Goal: Information Seeking & Learning: Learn about a topic

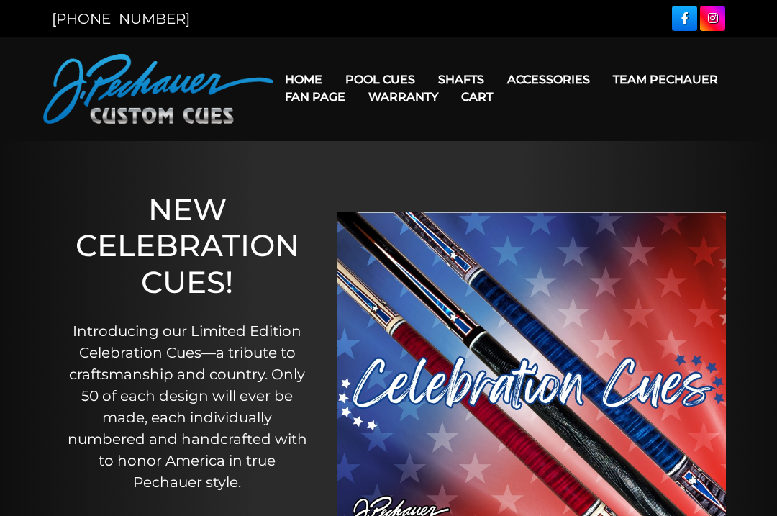
click at [454, 151] on link "Pro Series (R) – NEW" at bounding box center [423, 141] width 177 height 20
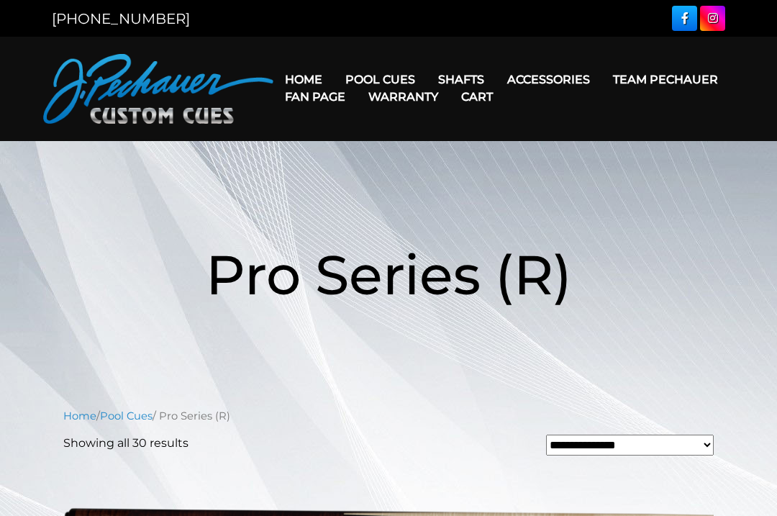
click at [549, 99] on link "Rogue 2 Carbon Fiber Shaft" at bounding box center [552, 100] width 248 height 20
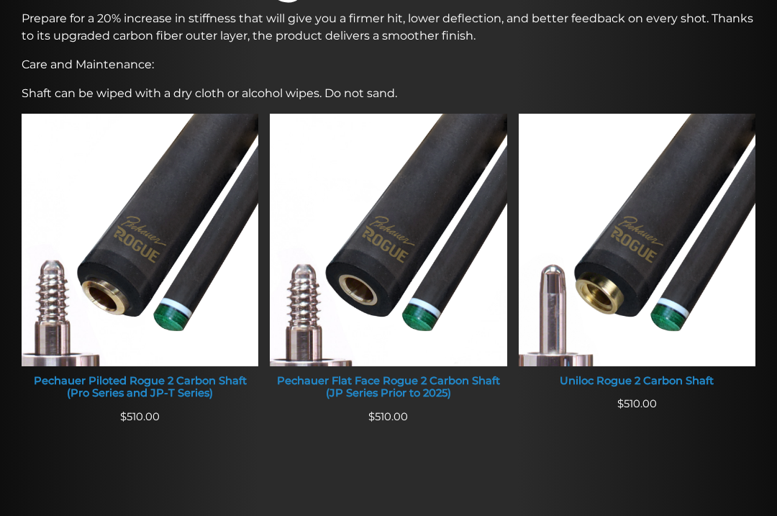
scroll to position [511, 0]
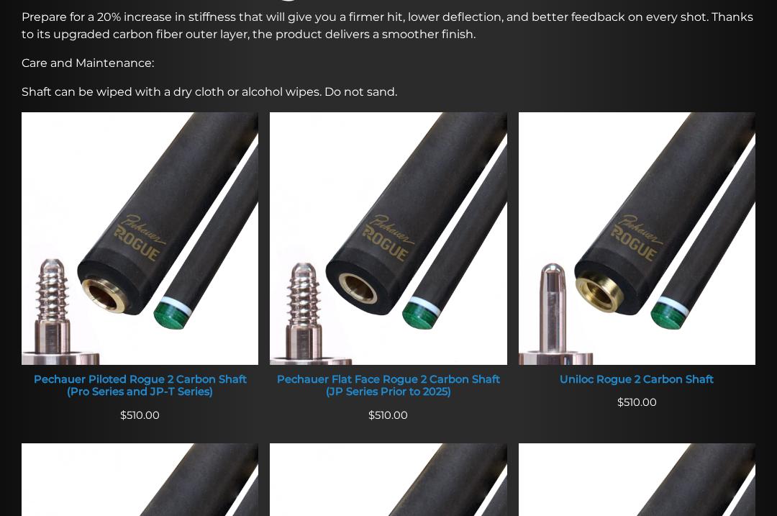
click at [197, 319] on img at bounding box center [140, 238] width 237 height 252
